Goal: Information Seeking & Learning: Learn about a topic

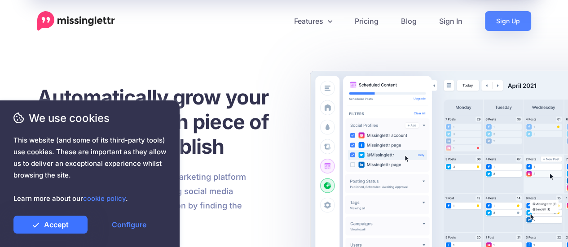
click at [65, 223] on link "Accept" at bounding box center [50, 225] width 74 height 18
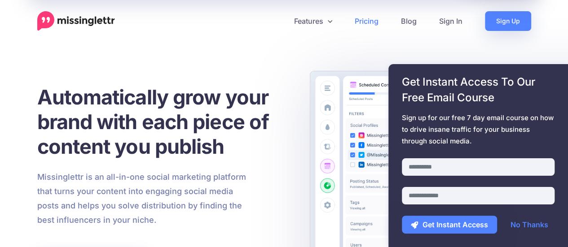
click at [358, 19] on link "Pricing" at bounding box center [366, 21] width 46 height 20
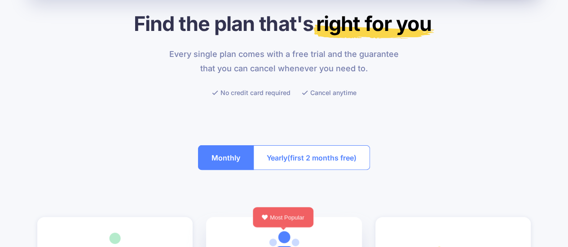
scroll to position [45, 0]
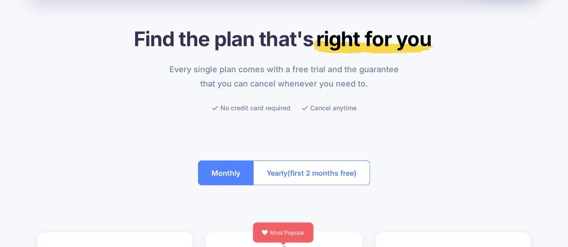
click at [294, 180] on button "Yearly (first 2 months free)" at bounding box center [311, 173] width 117 height 25
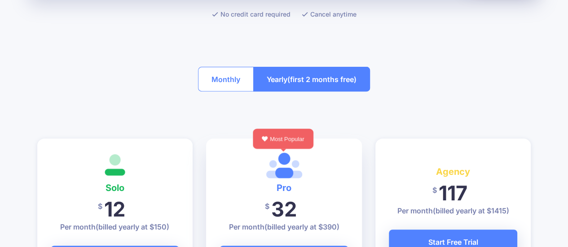
scroll to position [135, 0]
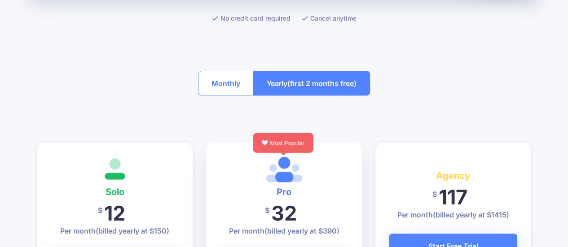
click at [222, 84] on button "Monthly" at bounding box center [226, 83] width 56 height 25
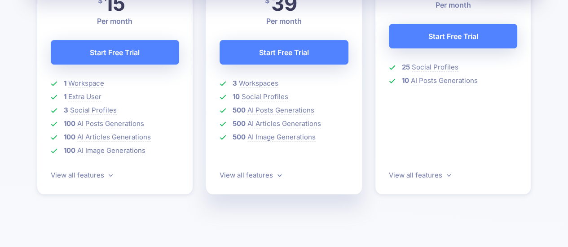
scroll to position [359, 0]
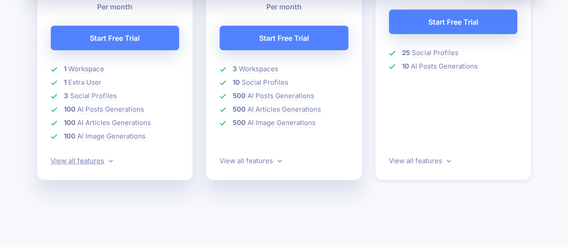
click at [104, 161] on link "View all features" at bounding box center [82, 161] width 62 height 9
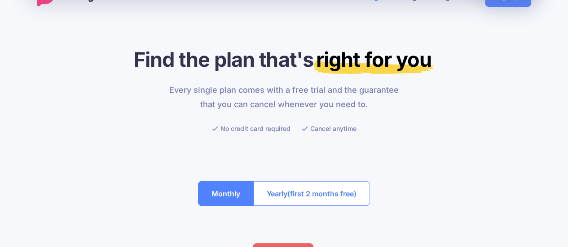
scroll to position [0, 0]
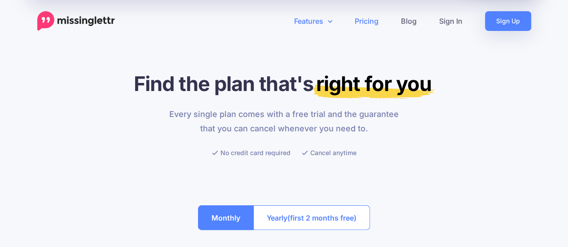
click at [318, 17] on link "Features" at bounding box center [313, 21] width 61 height 20
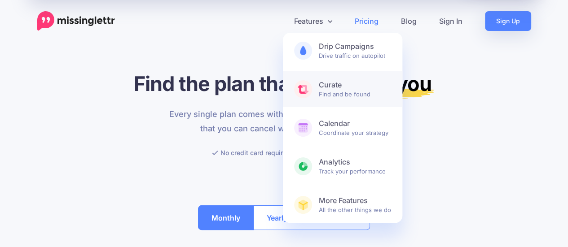
click at [306, 105] on link "Curate Find and be found" at bounding box center [342, 89] width 119 height 36
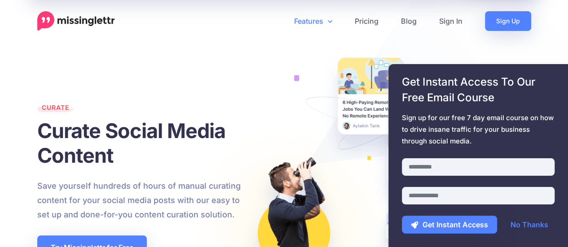
click at [313, 18] on link "Features" at bounding box center [313, 21] width 61 height 20
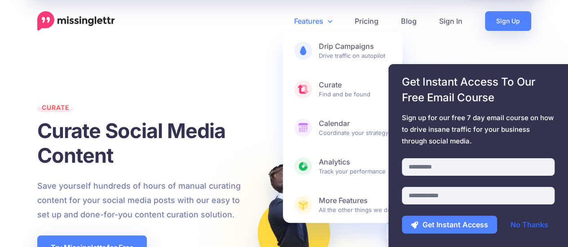
click at [516, 224] on link "No Thanks" at bounding box center [529, 225] width 56 height 18
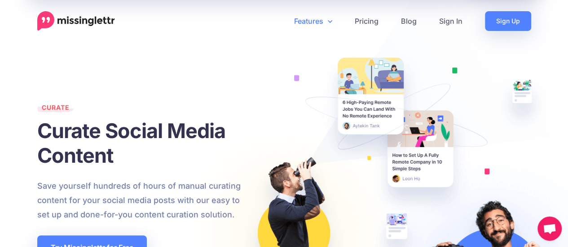
click at [303, 20] on link "Features" at bounding box center [313, 21] width 61 height 20
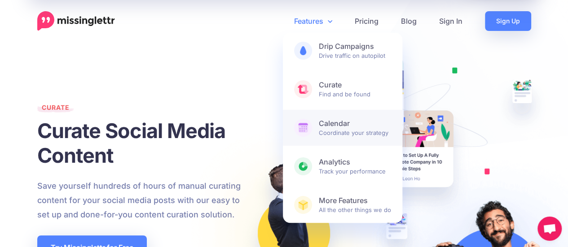
click at [341, 129] on span "Calendar Coordinate your strategy" at bounding box center [355, 128] width 72 height 18
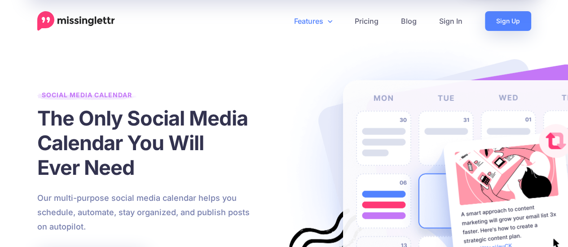
click at [312, 23] on link "Features" at bounding box center [313, 21] width 61 height 20
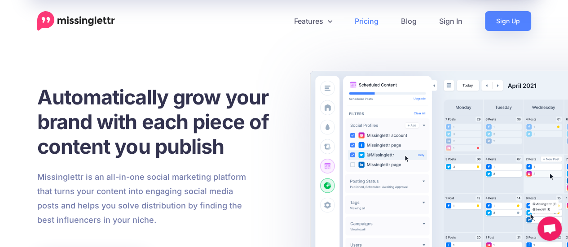
click at [355, 26] on link "Pricing" at bounding box center [366, 21] width 46 height 20
